Goal: Task Accomplishment & Management: Complete application form

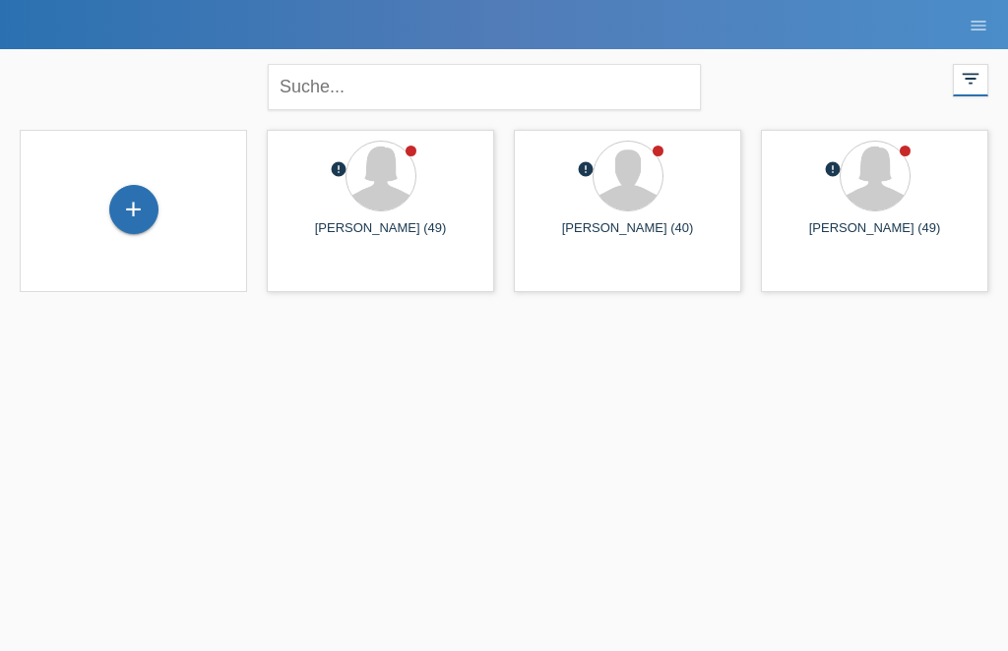
click at [145, 220] on div "+" at bounding box center [133, 209] width 47 height 33
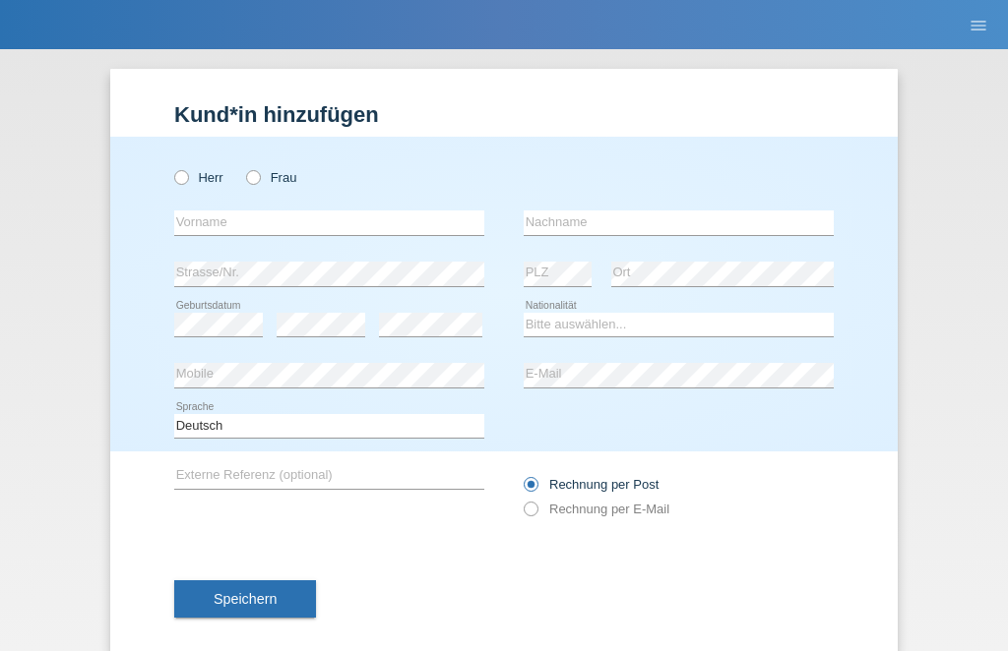
click at [248, 185] on label "Frau" at bounding box center [271, 177] width 50 height 15
click at [248, 183] on input "Frau" at bounding box center [252, 176] width 13 height 13
radio input "true"
click at [287, 218] on input "text" at bounding box center [329, 223] width 310 height 25
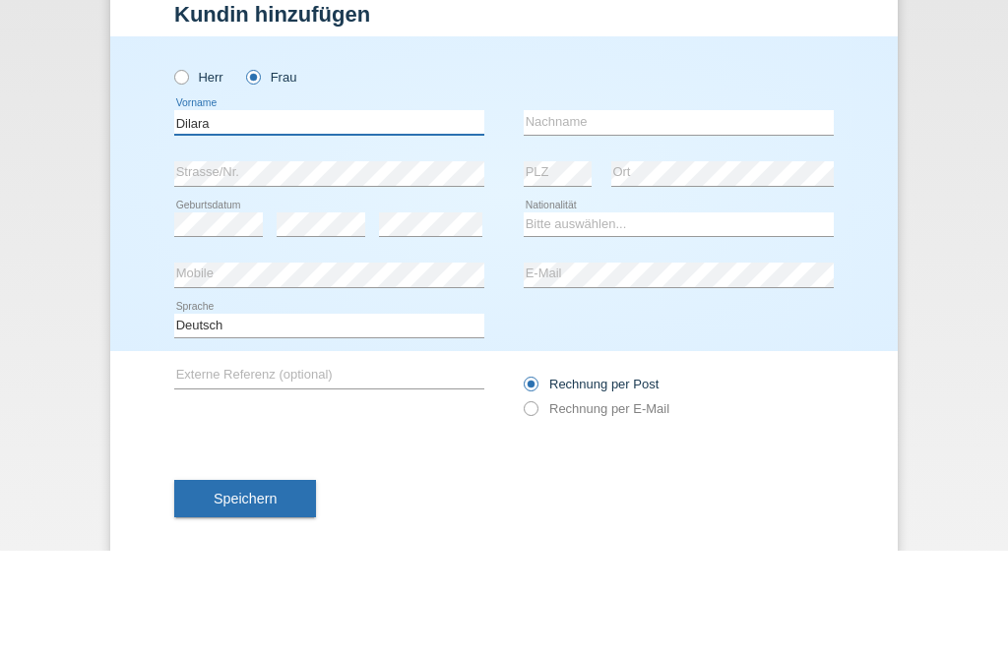
type input "Dilara"
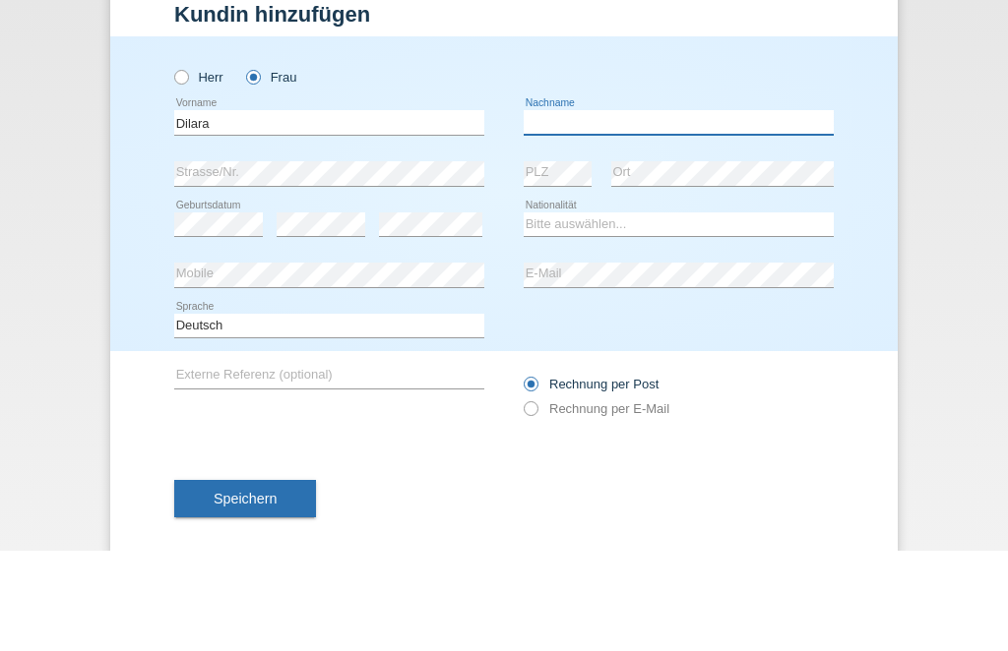
click at [628, 211] on input "text" at bounding box center [679, 223] width 310 height 25
type input "Ulugöl"
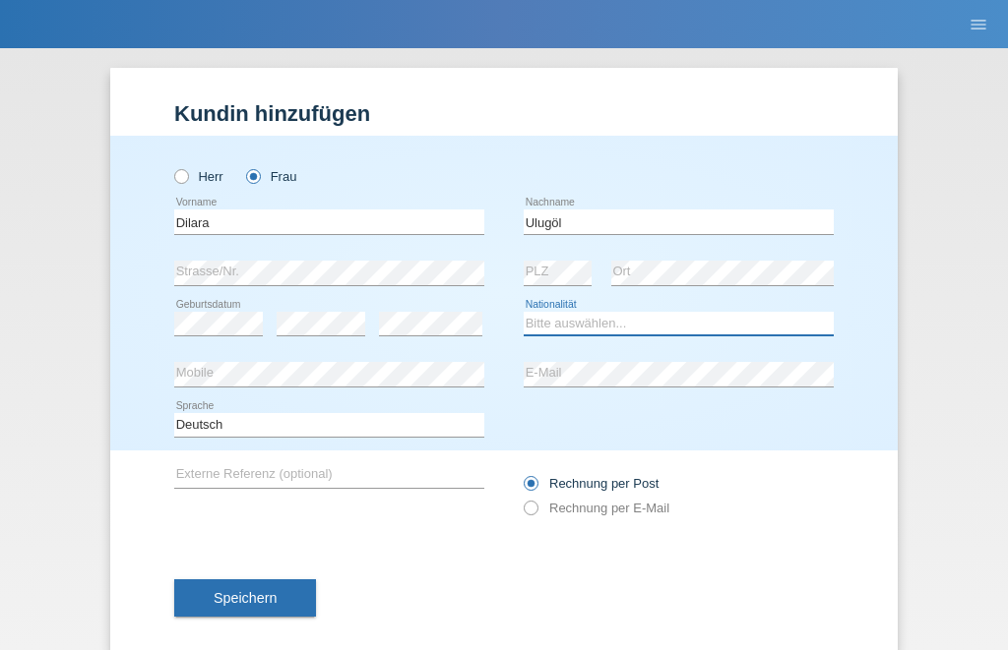
click at [618, 328] on select "Bitte auswählen... Schweiz Deutschland Liechtenstein Österreich ------------ Af…" at bounding box center [679, 325] width 310 height 24
select select "CH"
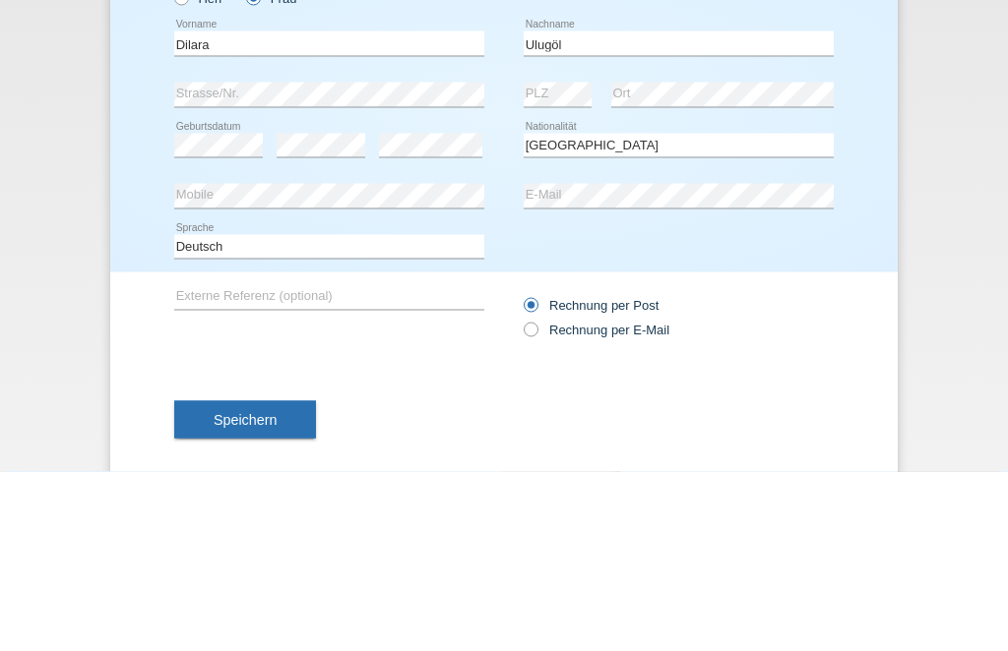
click at [957, 167] on div "Kund*in hinzufügen Kunde hinzufügen Kundin hinzufügen Herr Frau Dilara error Vo…" at bounding box center [504, 350] width 1008 height 602
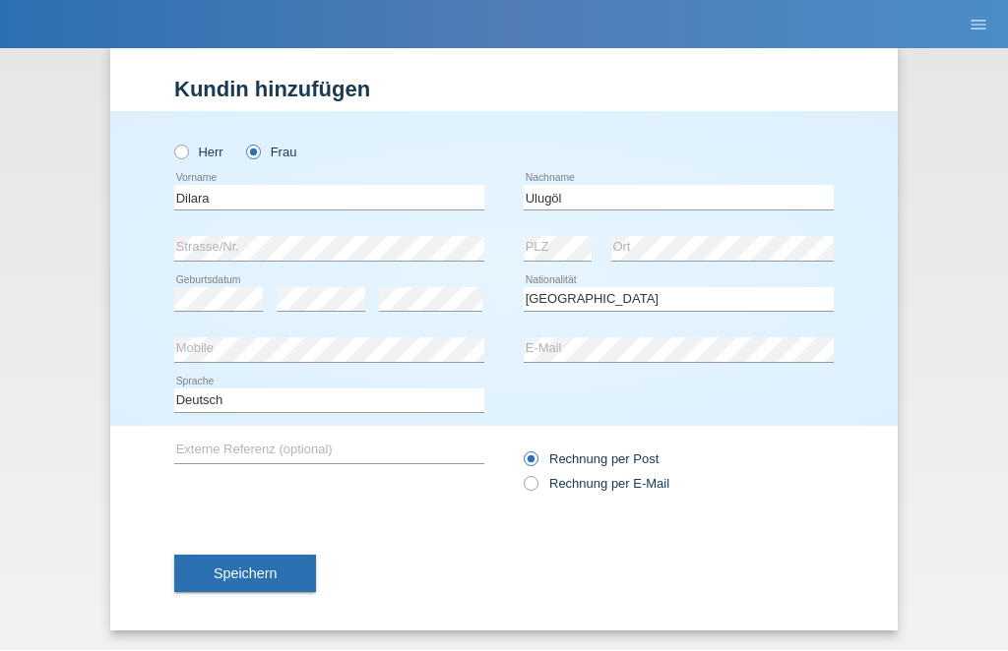
scroll to position [10, 0]
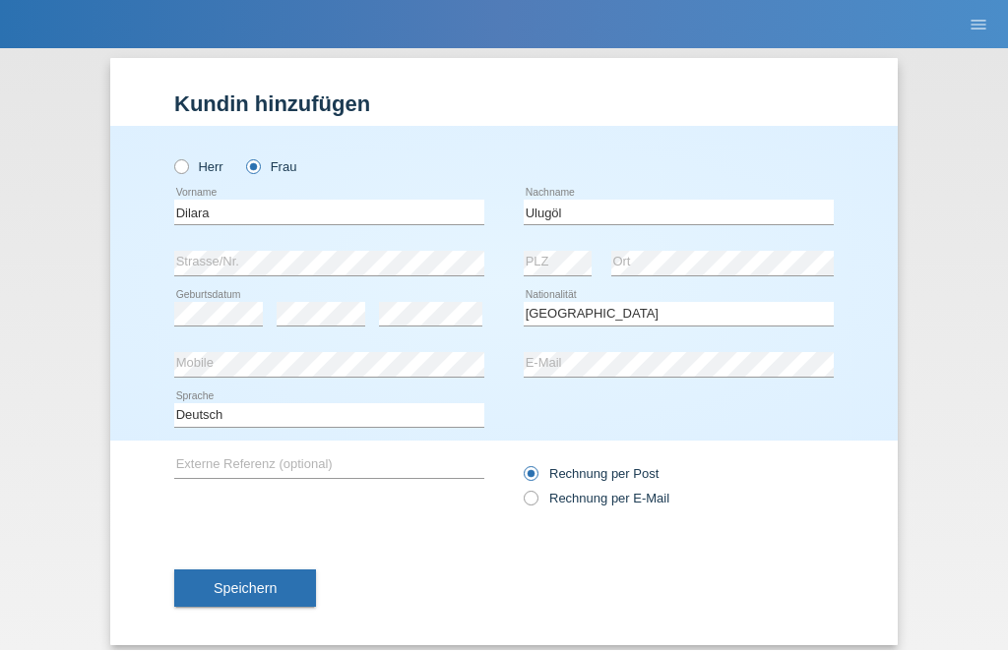
click at [256, 597] on span "Speichern" at bounding box center [245, 590] width 63 height 16
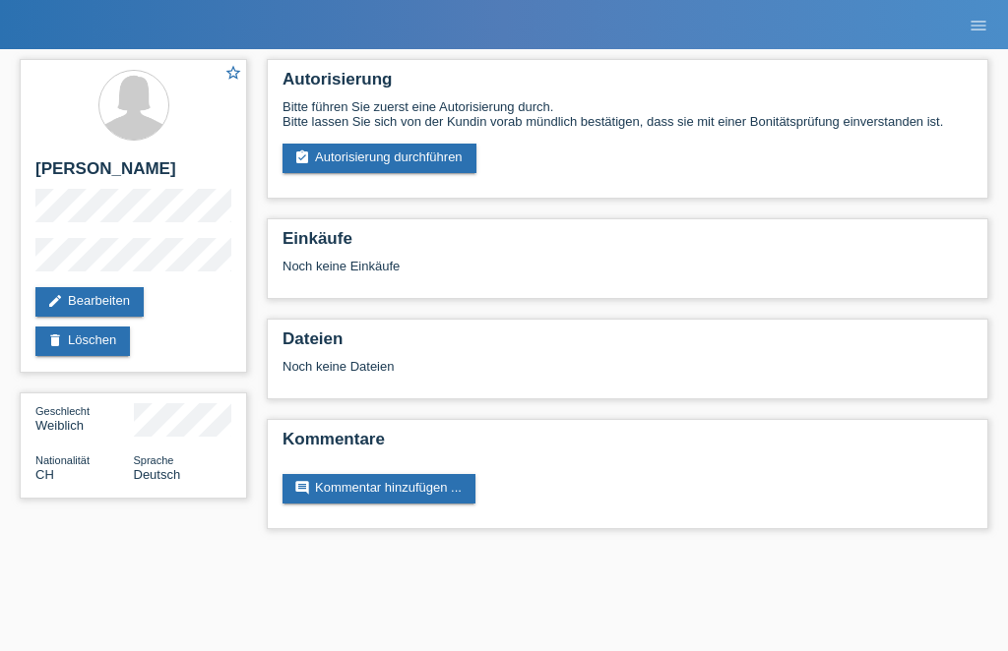
click at [415, 170] on link "assignment_turned_in Autorisierung durchführen" at bounding box center [379, 159] width 194 height 30
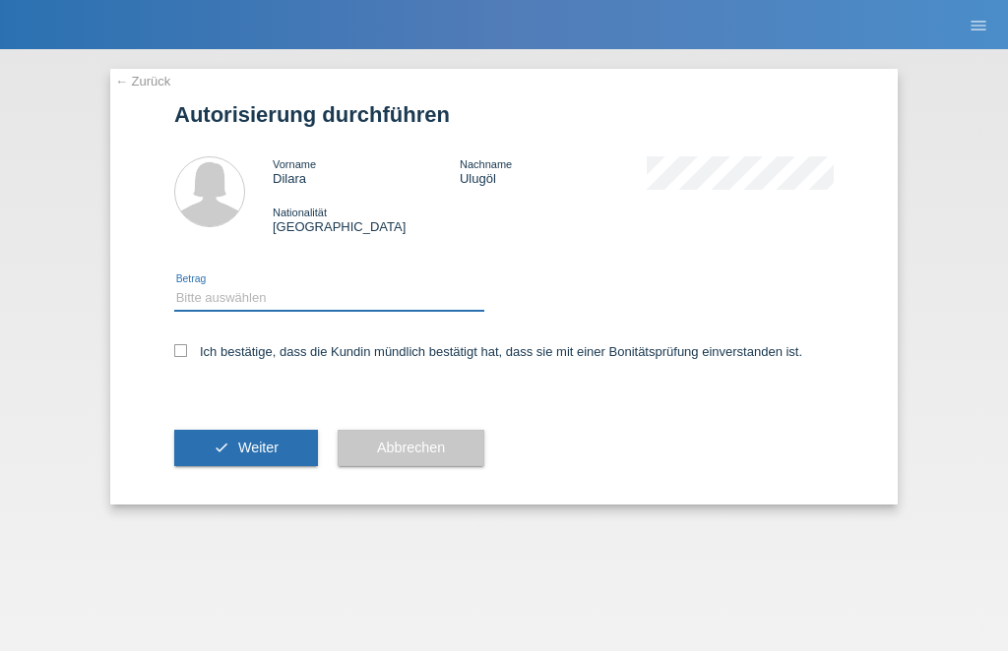
click at [374, 310] on select "Bitte auswählen CHF 1.00 - CHF 499.00 CHF 500.00 - CHF 1'999.00 CHF 2'000.00 - …" at bounding box center [329, 298] width 310 height 24
select select "2"
click at [194, 342] on div "Ich bestätige, dass die Kundin mündlich bestätigt hat, dass sie mit einer Bonit…" at bounding box center [503, 358] width 659 height 67
click at [189, 359] on label "Ich bestätige, dass die Kundin mündlich bestätigt hat, dass sie mit einer Bonit…" at bounding box center [488, 351] width 628 height 15
click at [187, 357] on input "Ich bestätige, dass die Kundin mündlich bestätigt hat, dass sie mit einer Bonit…" at bounding box center [180, 350] width 13 height 13
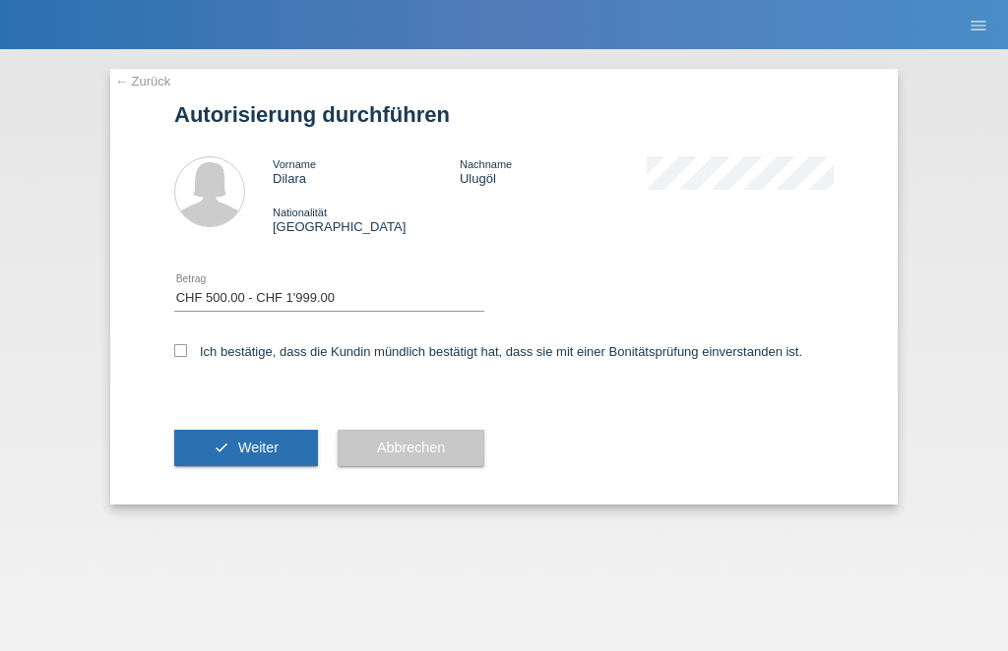
checkbox input "true"
click at [260, 440] on button "check Weiter" at bounding box center [246, 448] width 144 height 37
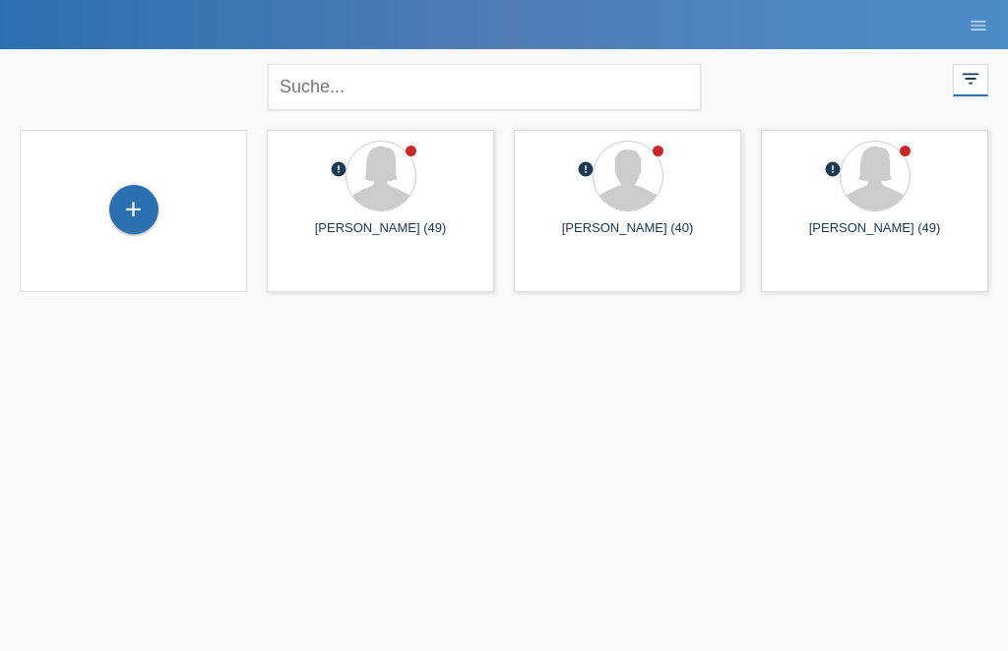
click at [135, 226] on div "+" at bounding box center [133, 209] width 47 height 33
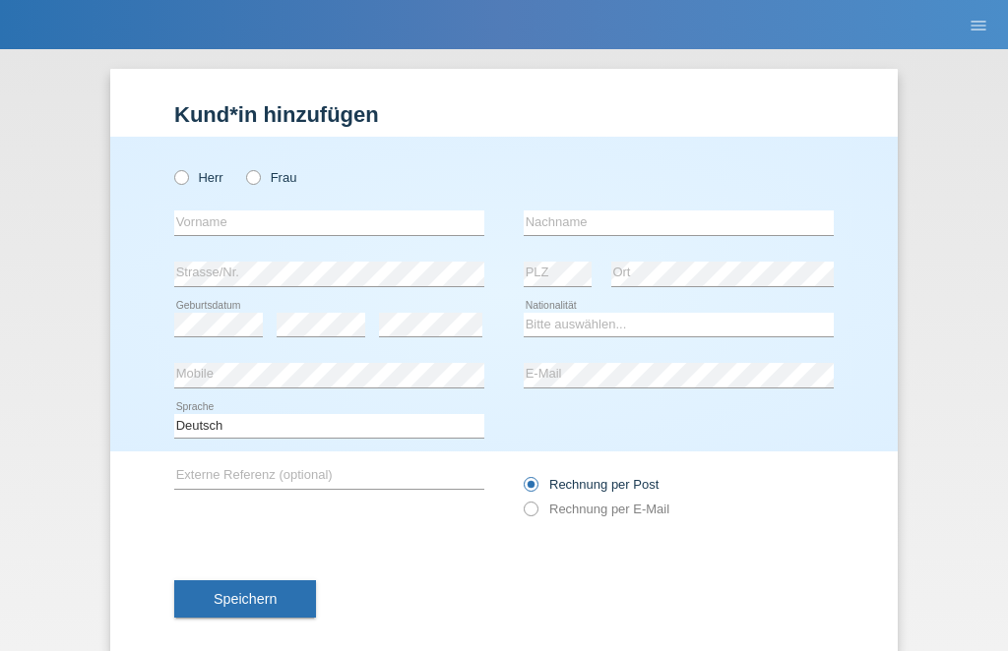
click at [246, 173] on input "Frau" at bounding box center [252, 176] width 13 height 13
radio input "true"
click at [239, 213] on input "text" at bounding box center [329, 223] width 310 height 25
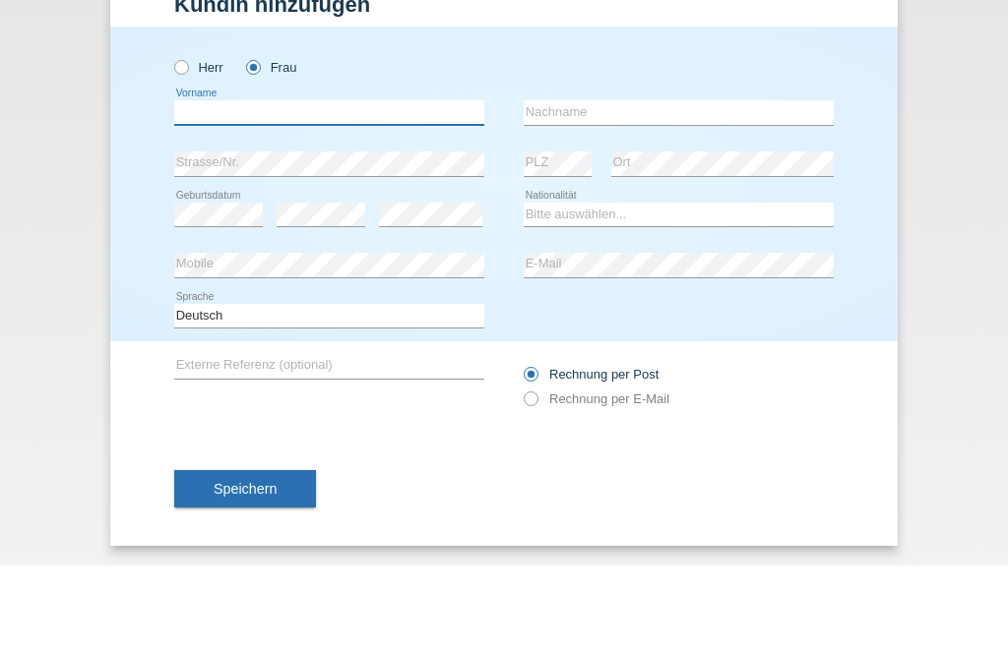
scroll to position [21, 0]
